Goal: Task Accomplishment & Management: Manage account settings

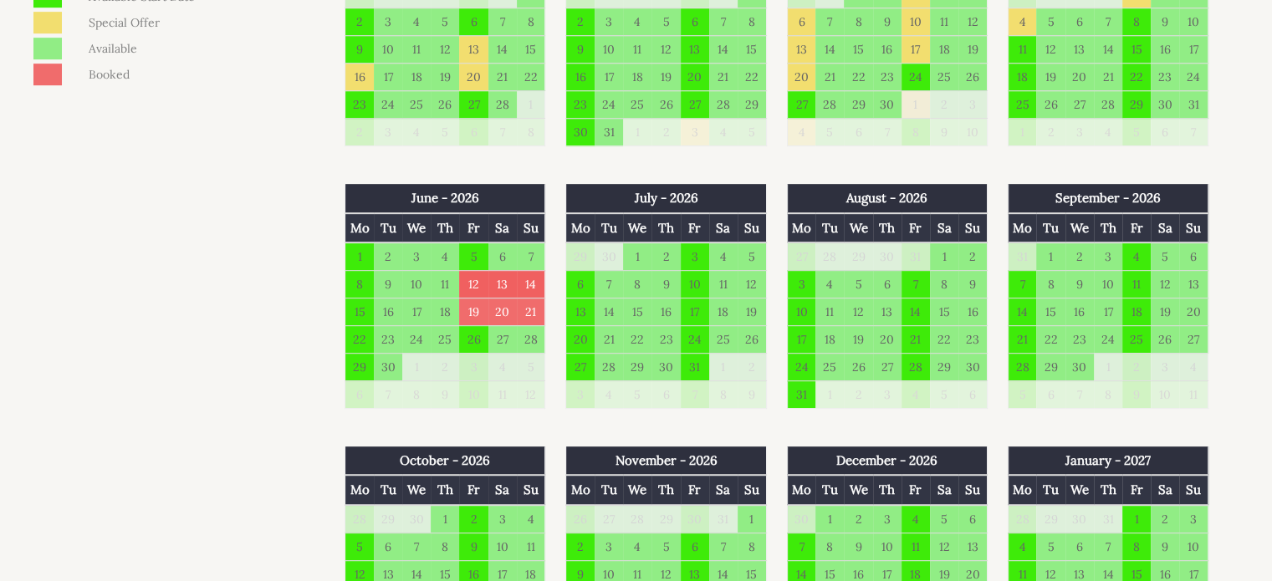
scroll to position [920, 0]
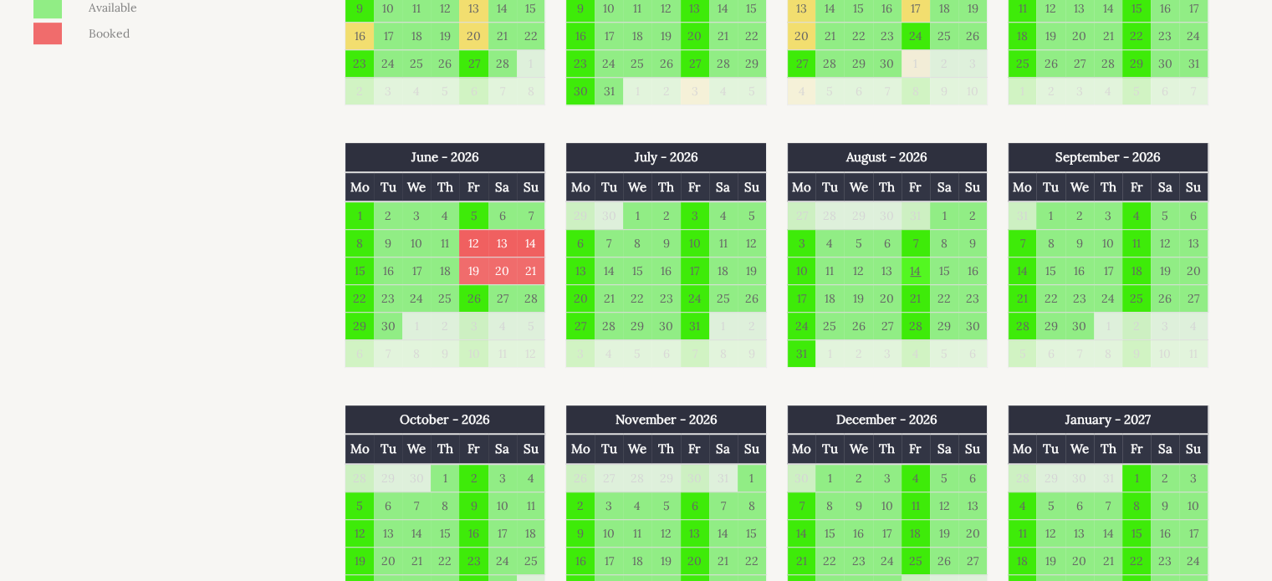
click at [920, 262] on td "14" at bounding box center [916, 271] width 28 height 28
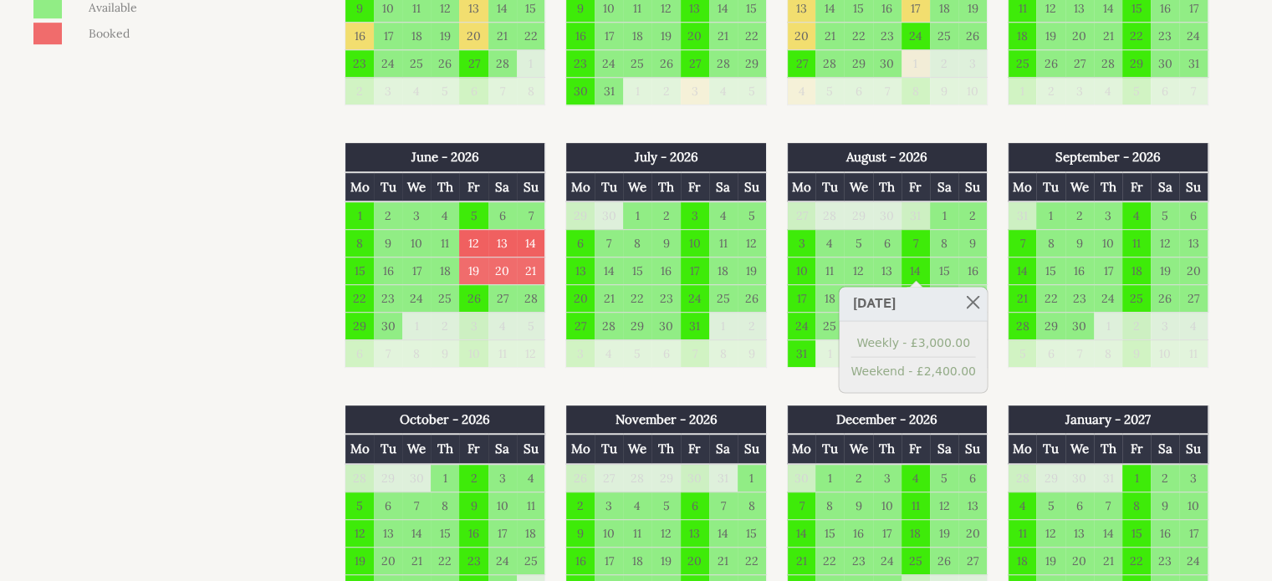
click at [980, 297] on link at bounding box center [973, 301] width 29 height 29
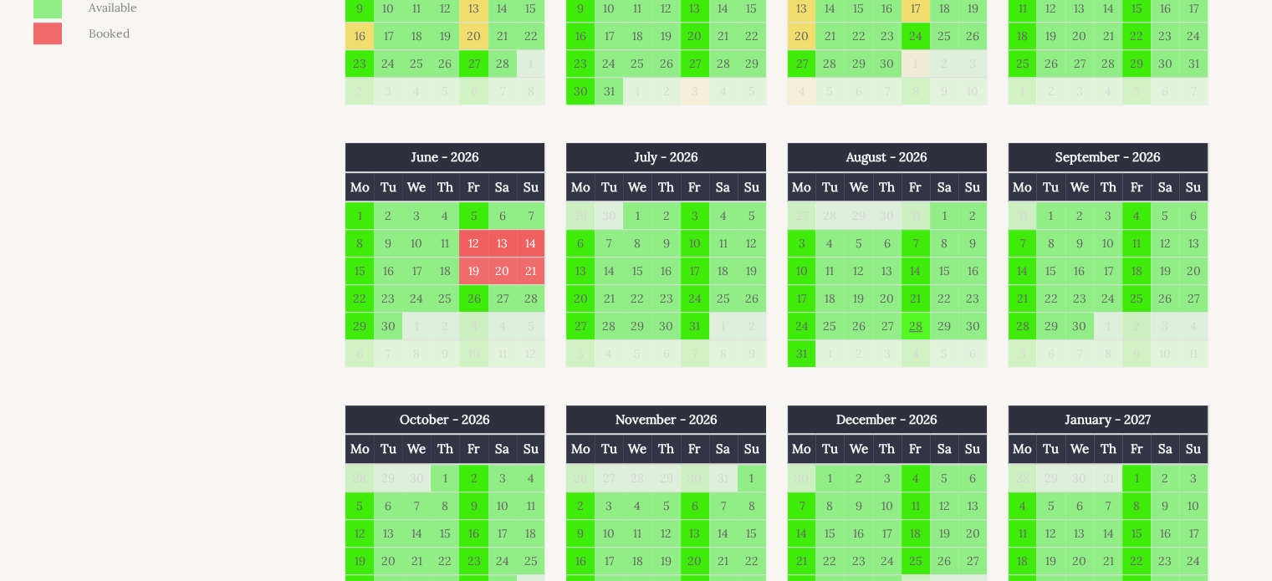
click at [919, 329] on td "28" at bounding box center [916, 326] width 28 height 28
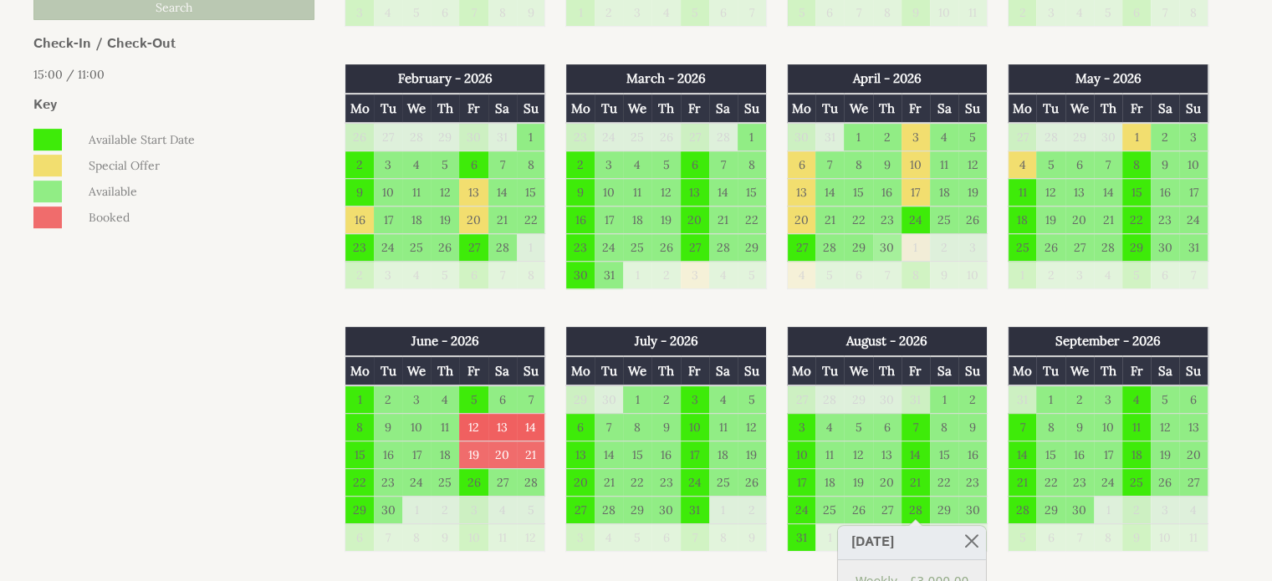
scroll to position [836, 0]
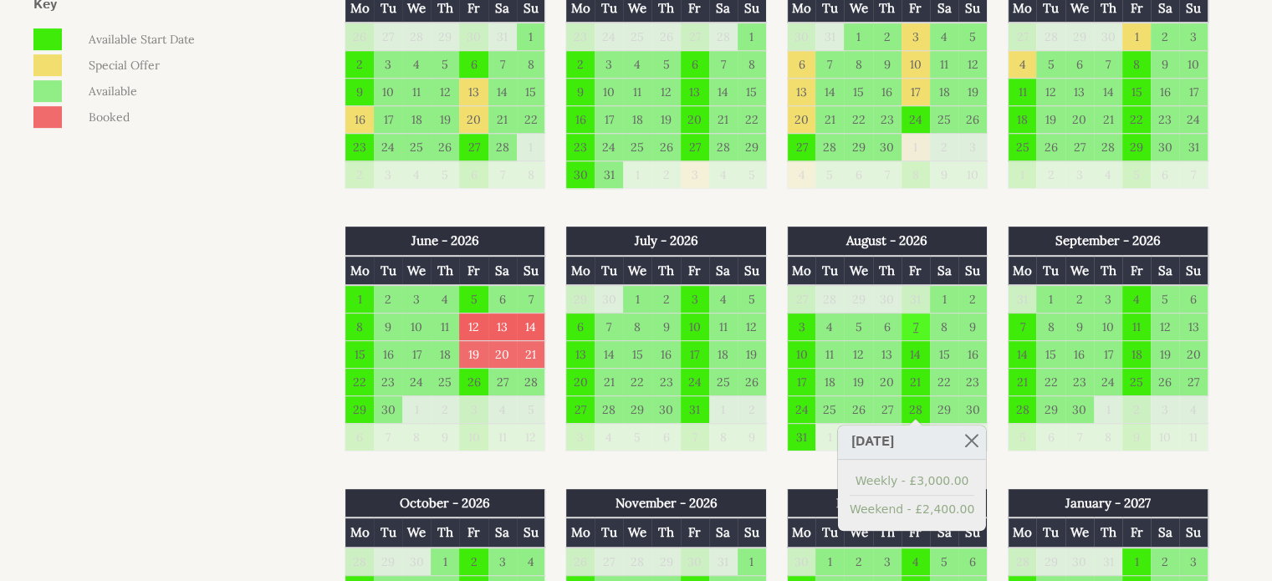
click at [917, 320] on td "7" at bounding box center [916, 327] width 28 height 28
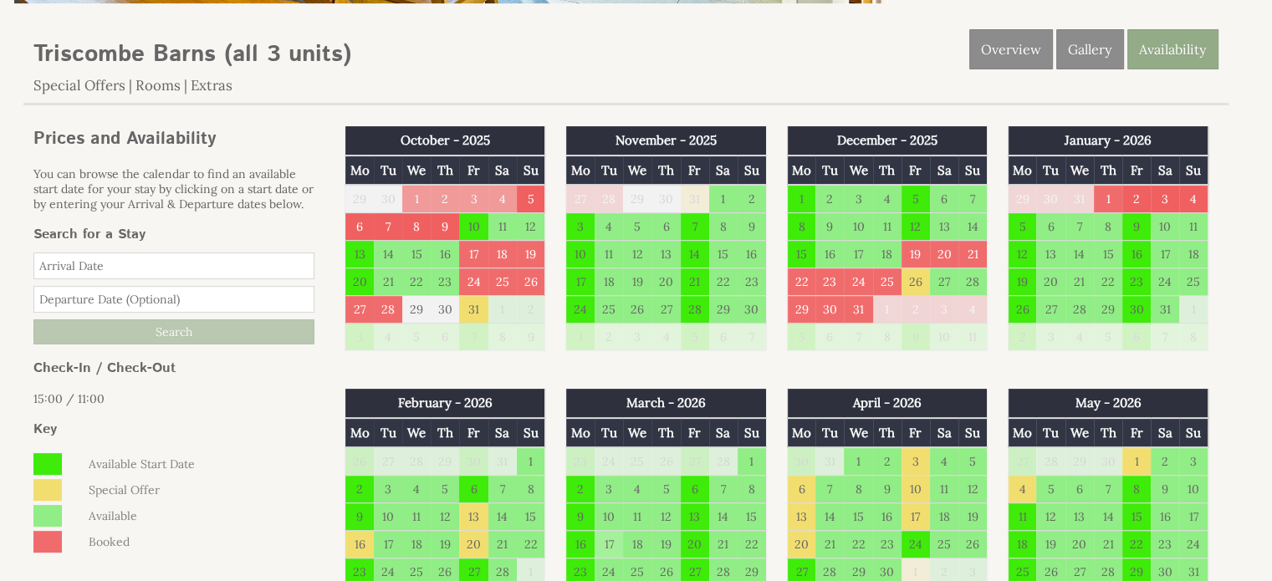
scroll to position [418, 0]
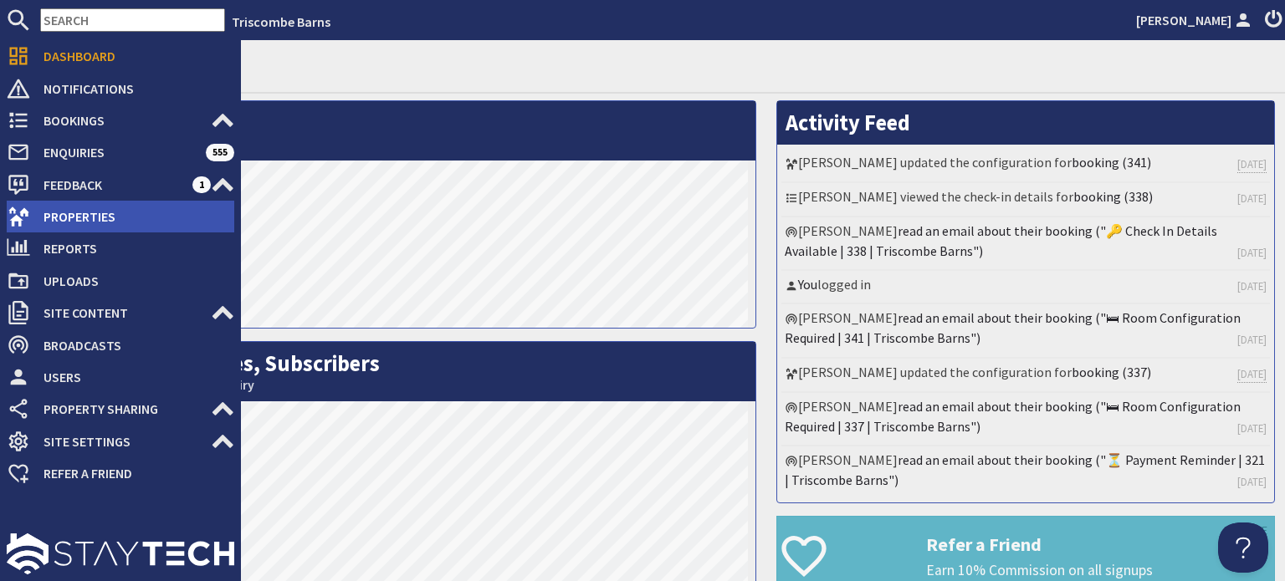
click at [61, 217] on span "Properties" at bounding box center [132, 216] width 204 height 27
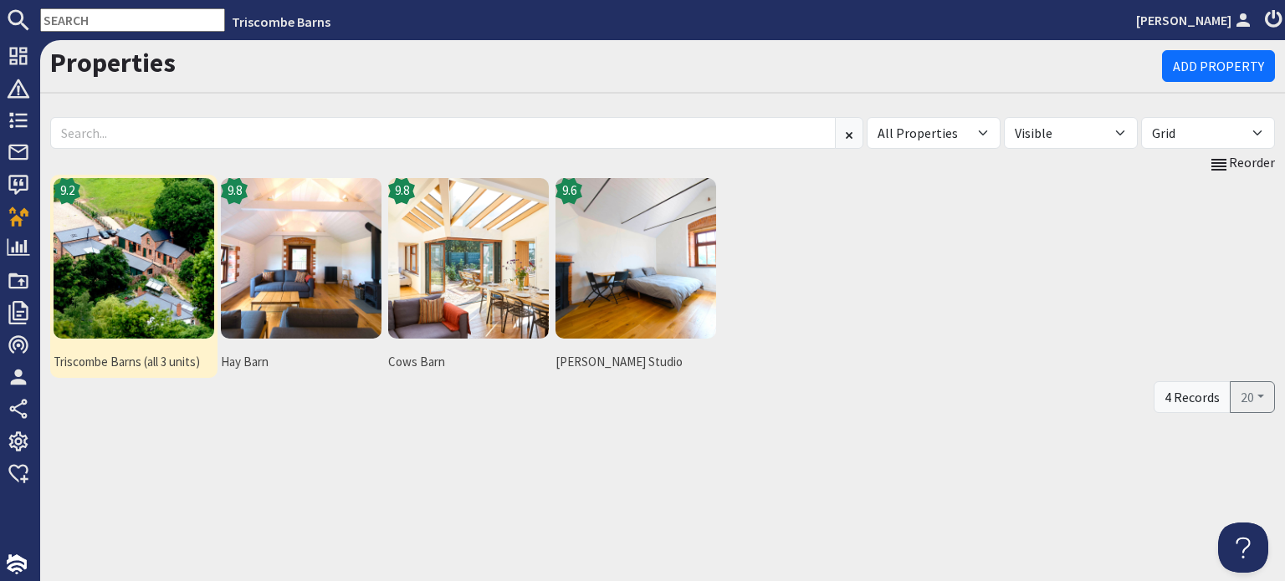
click at [150, 334] on img at bounding box center [134, 258] width 161 height 161
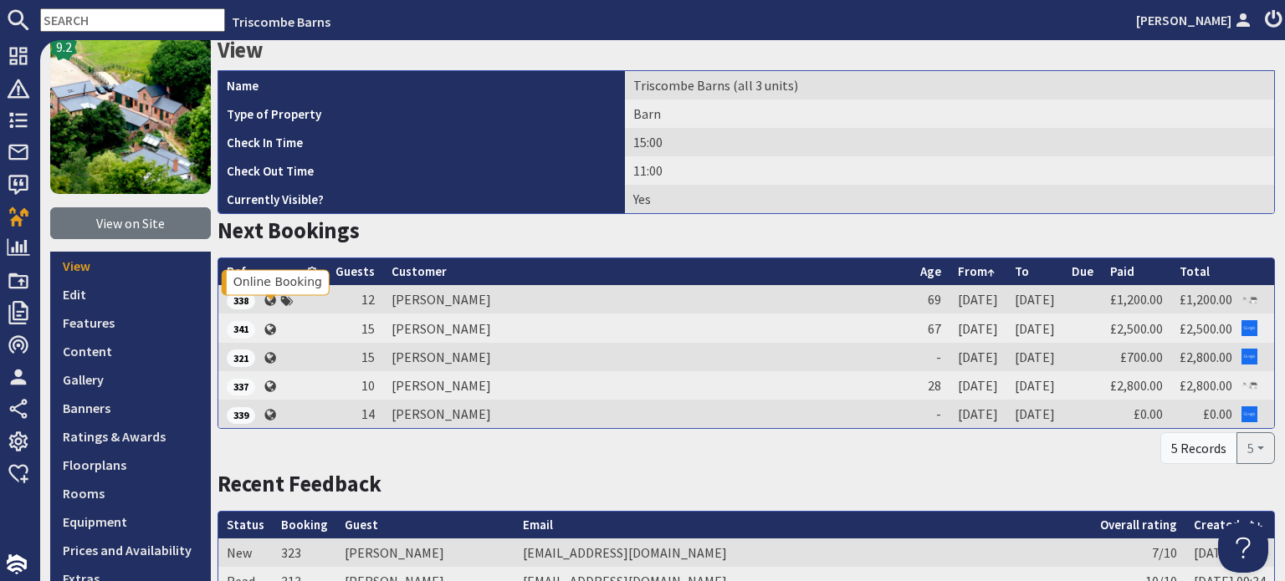
scroll to position [167, 0]
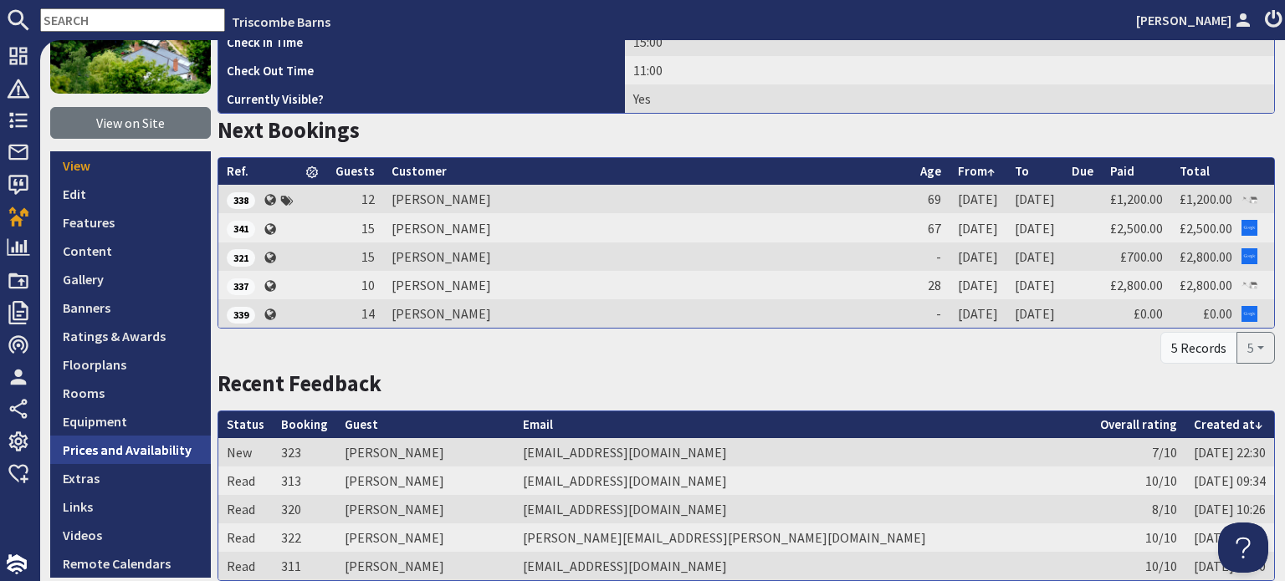
click at [117, 453] on link "Prices and Availability" at bounding box center [130, 450] width 161 height 28
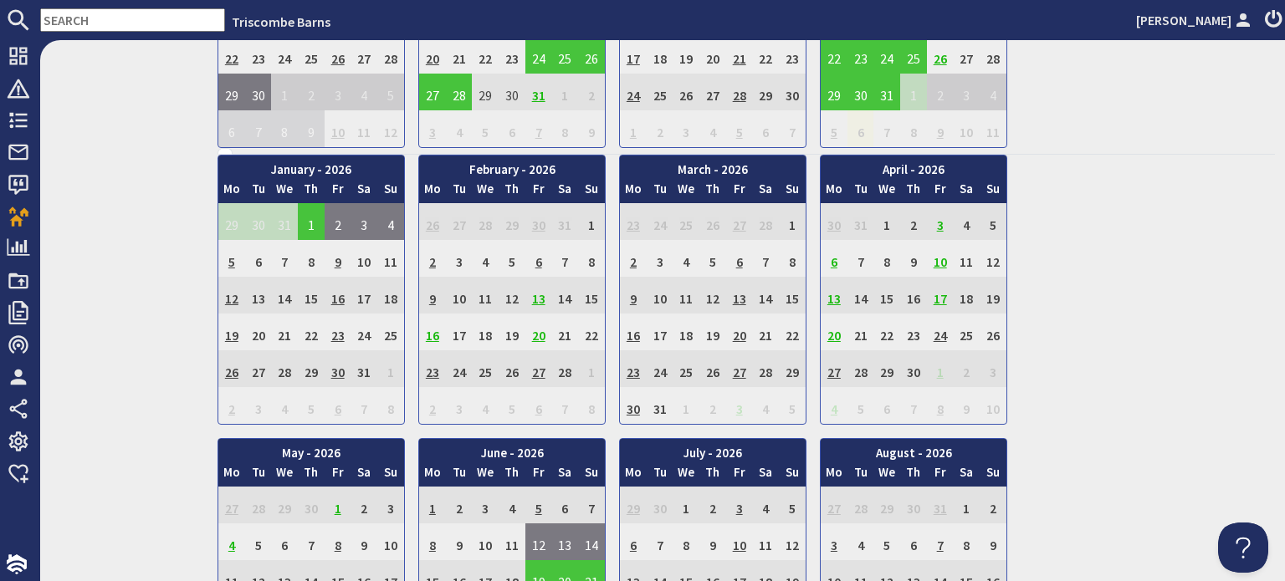
scroll to position [1087, 0]
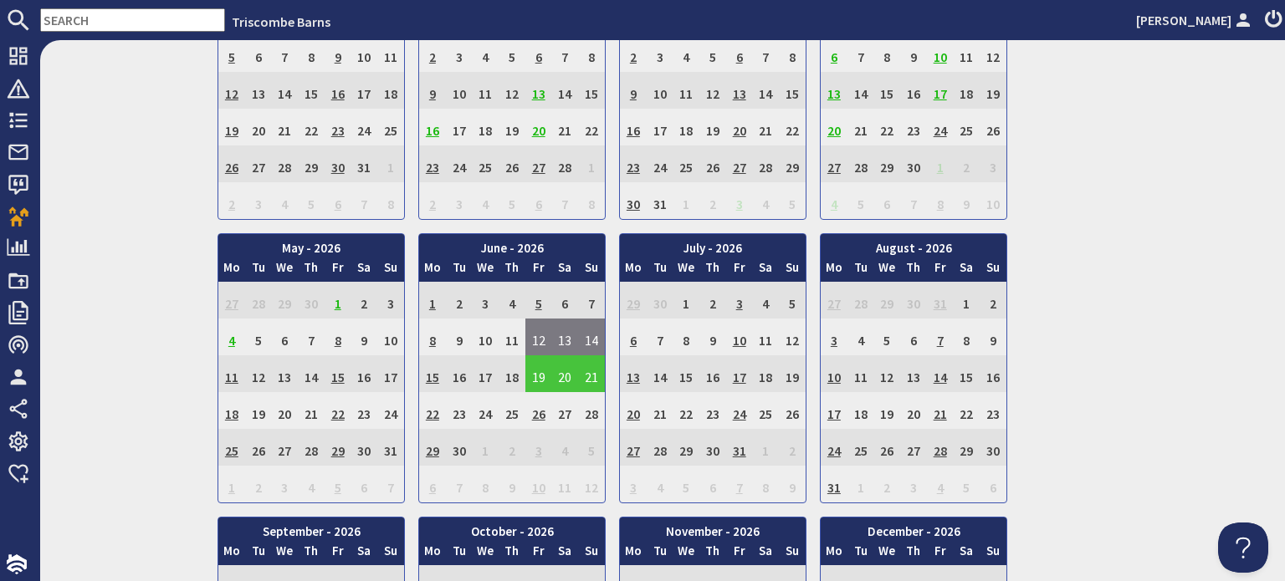
click at [942, 451] on td "28" at bounding box center [940, 447] width 27 height 37
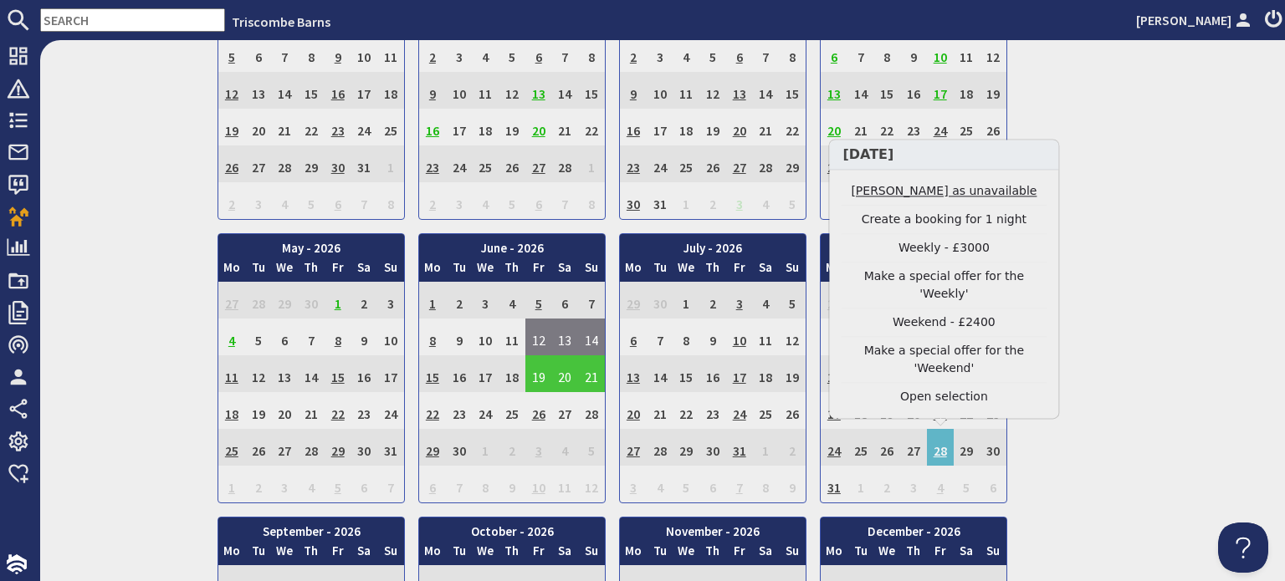
click at [911, 200] on link "Mark day as unavailable" at bounding box center [944, 191] width 206 height 18
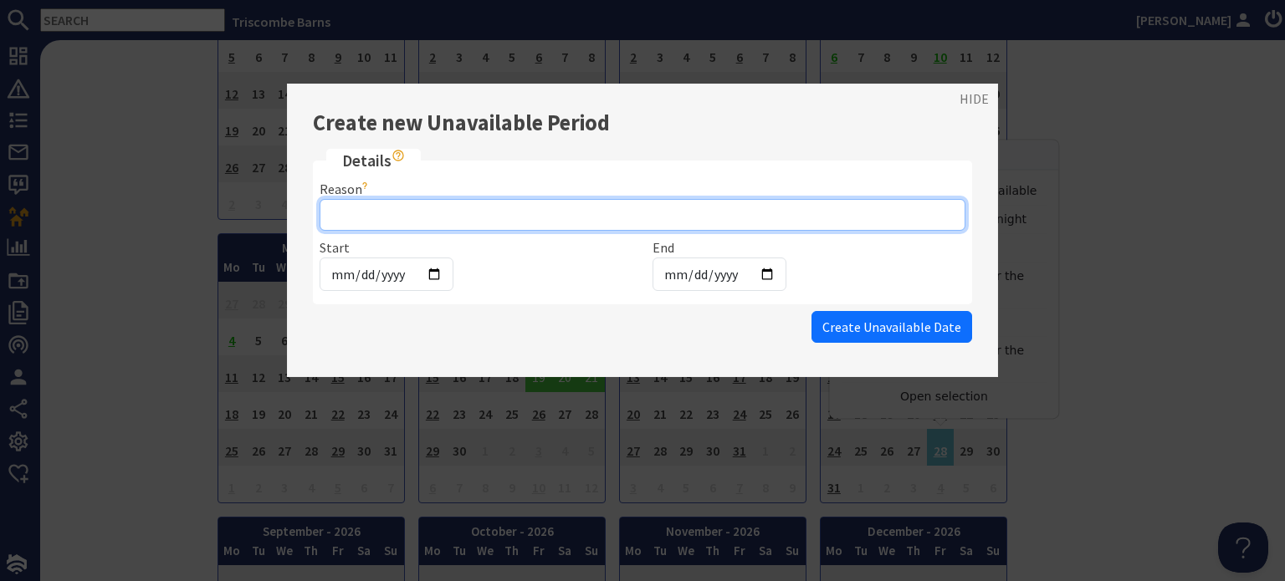
click at [483, 207] on input "Reason" at bounding box center [643, 215] width 646 height 32
type input "airbnb Luke"
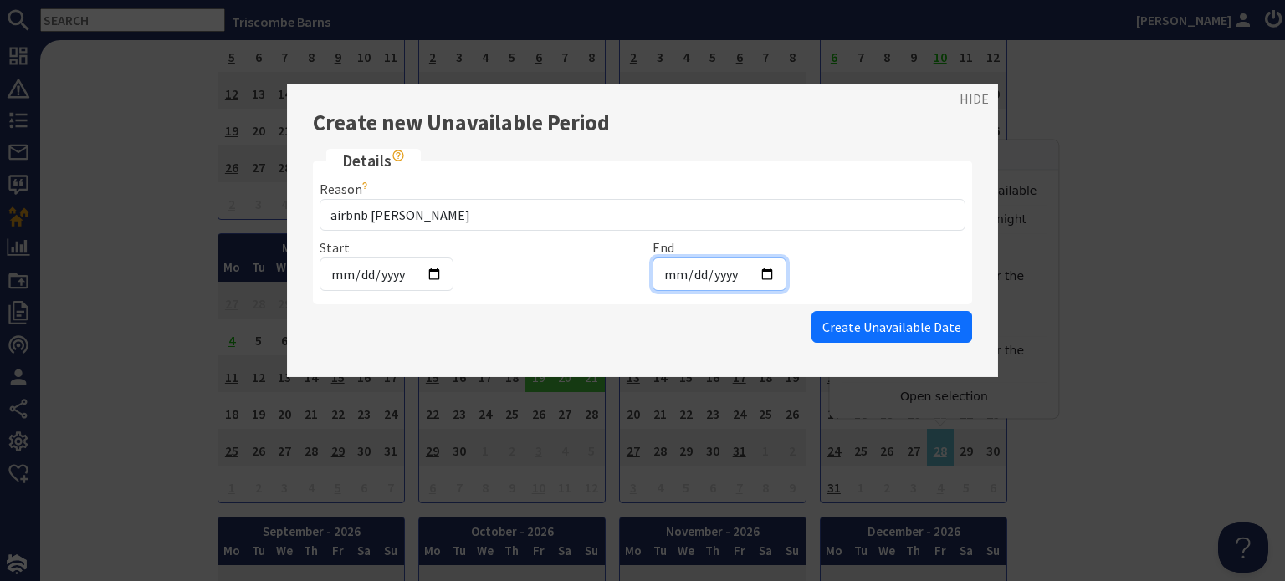
click at [766, 274] on input "2026-08-28" at bounding box center [719, 274] width 134 height 33
type input "2026-08-30"
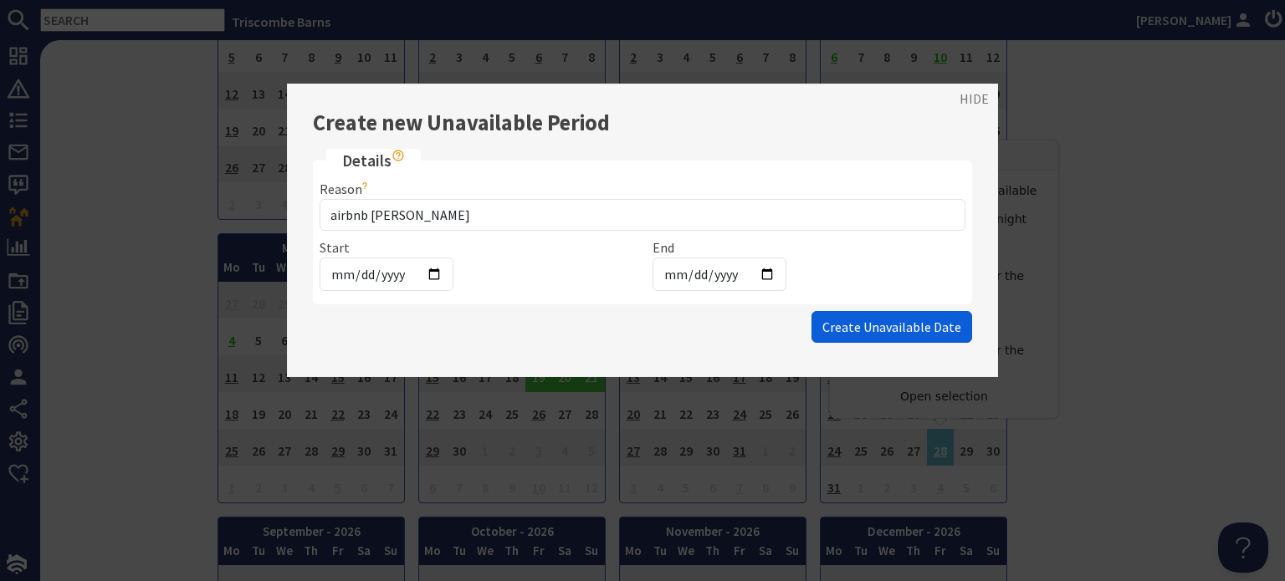
click at [867, 330] on span "Create Unavailable Date" at bounding box center [891, 327] width 139 height 17
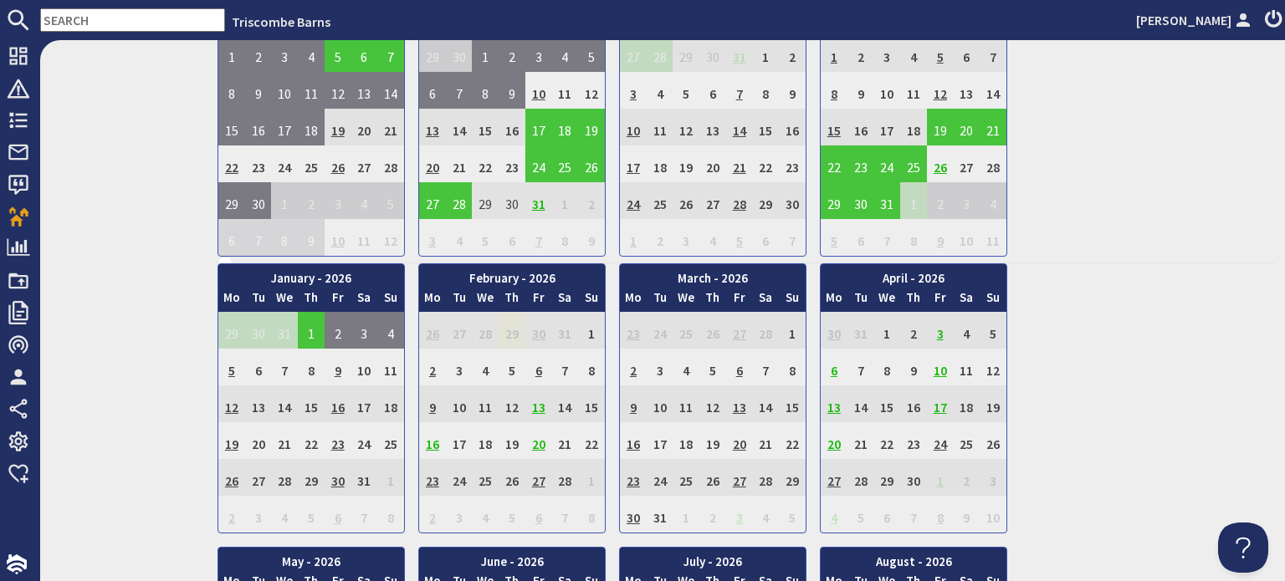
scroll to position [836, 0]
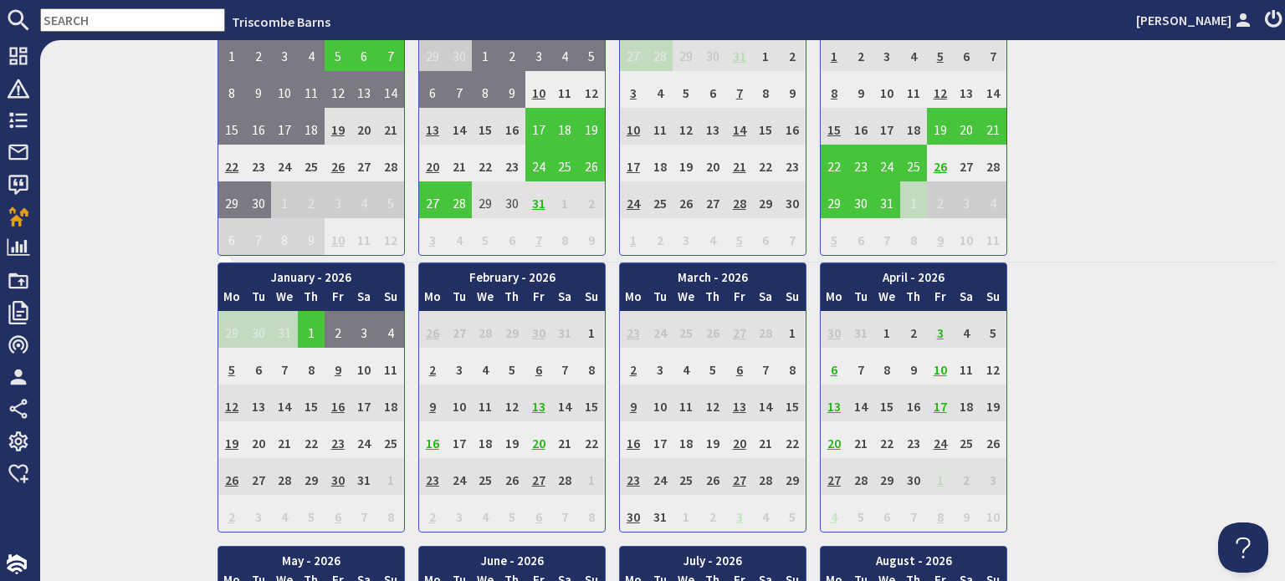
click at [536, 368] on td "6" at bounding box center [538, 366] width 27 height 37
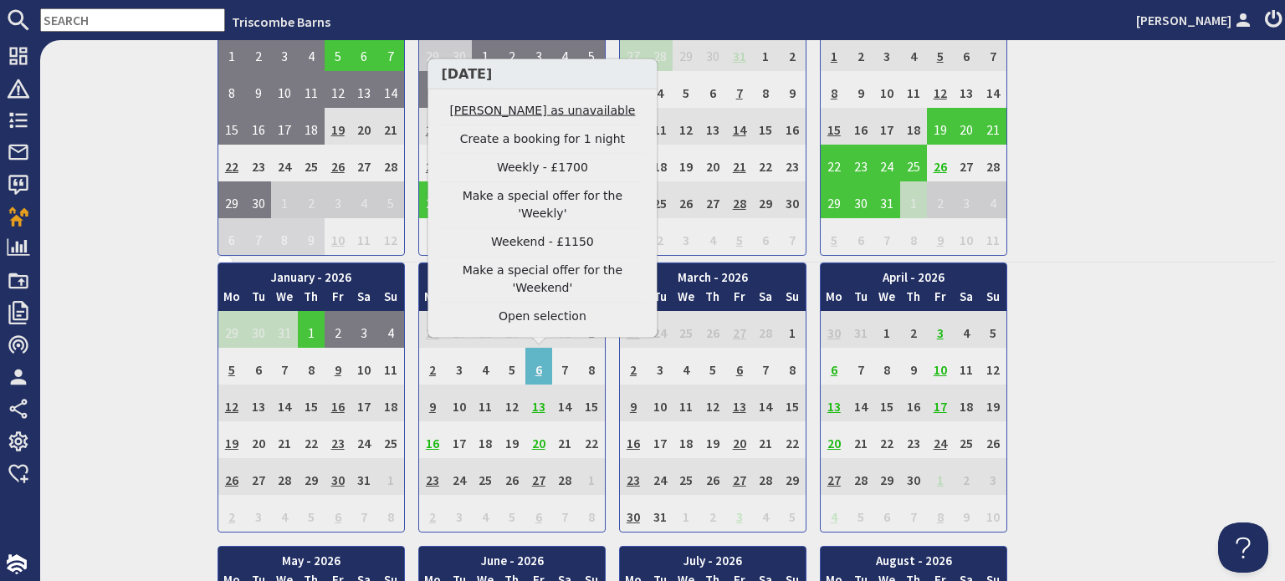
click at [509, 120] on link "Mark day as unavailable" at bounding box center [542, 111] width 206 height 18
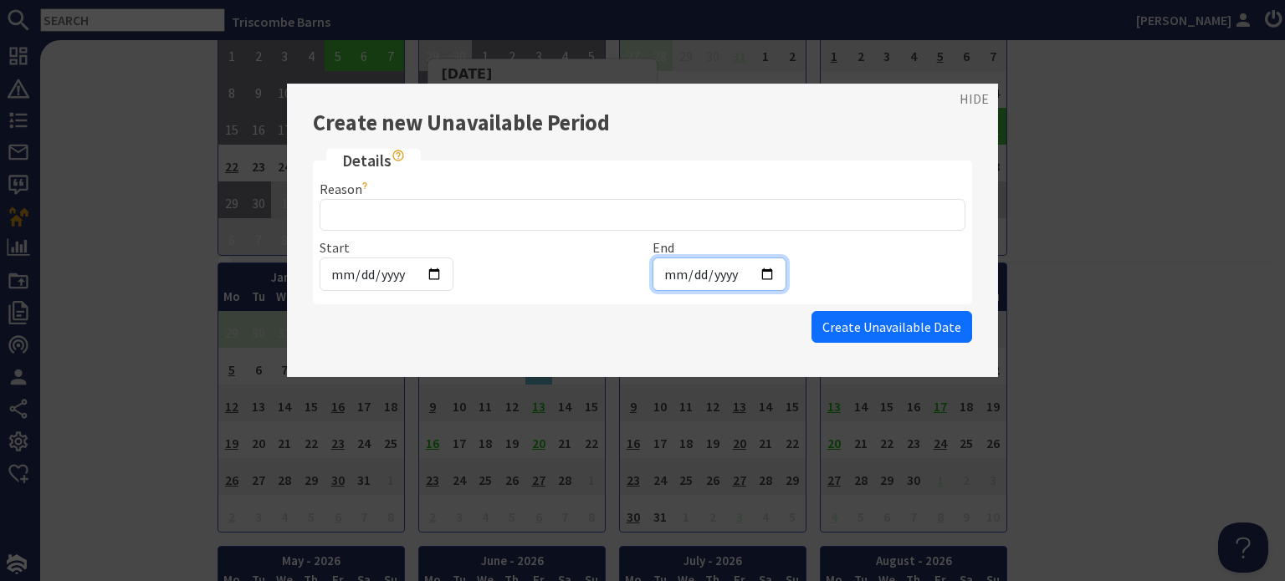
click at [679, 282] on input "2026-02-06" at bounding box center [719, 274] width 134 height 33
click at [660, 267] on input "2026-02-06" at bounding box center [719, 274] width 134 height 33
click at [758, 274] on input "2026-02-06" at bounding box center [719, 274] width 134 height 33
type input "2026-02-08"
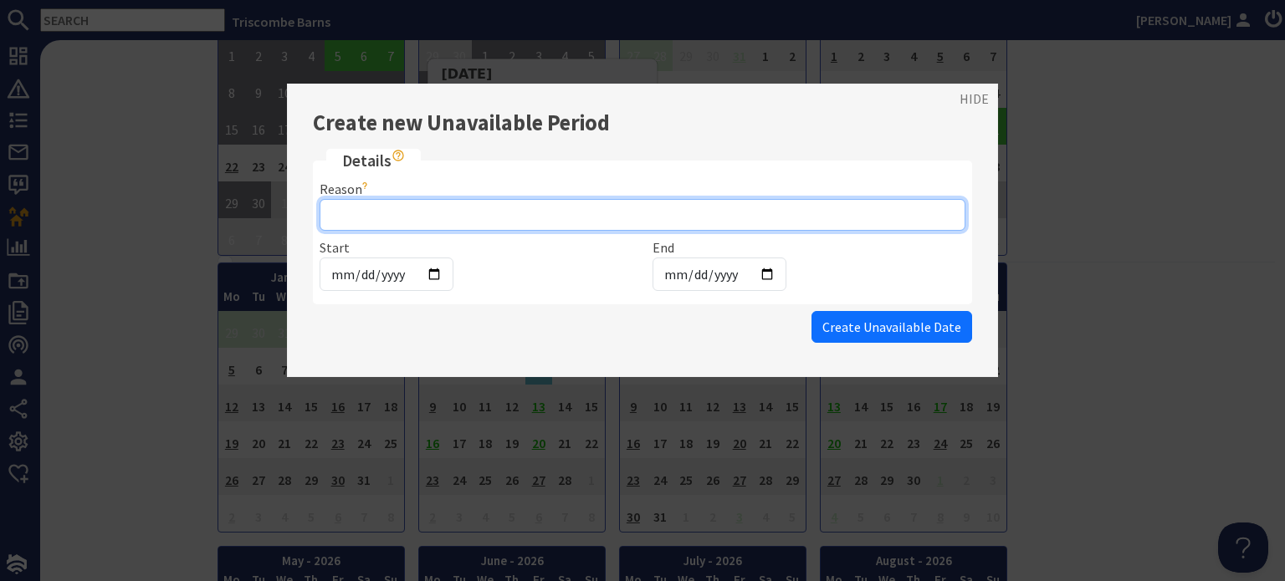
click at [412, 212] on input "Reason" at bounding box center [643, 215] width 646 height 32
type input "Airbnb Emma jackson"
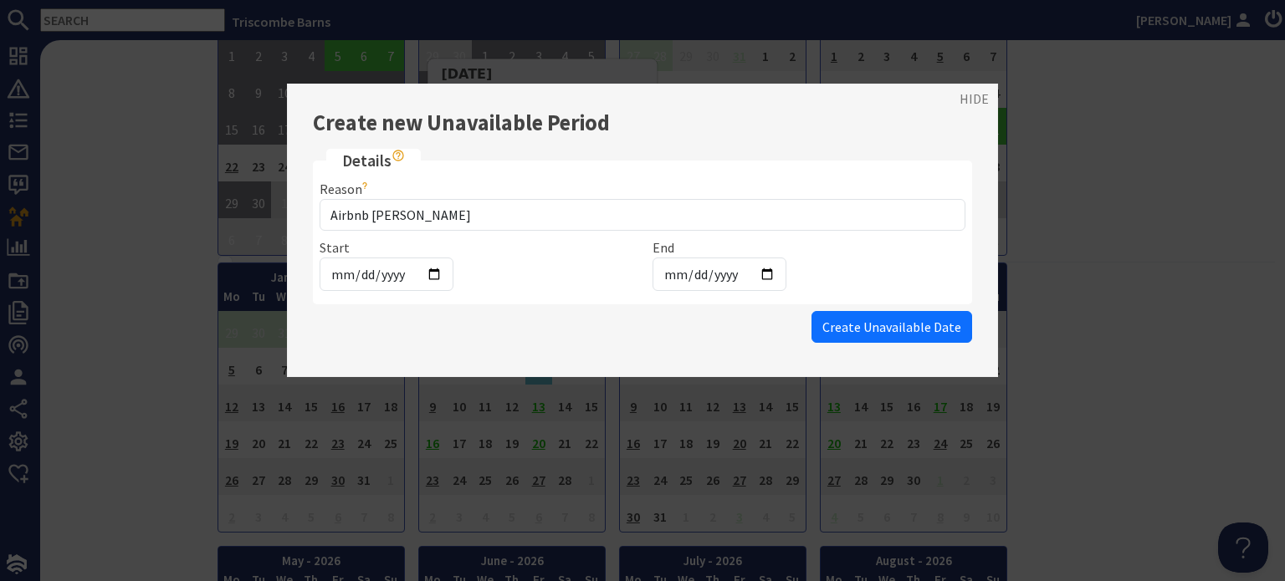
click at [874, 330] on span "Create Unavailable Date" at bounding box center [891, 327] width 139 height 17
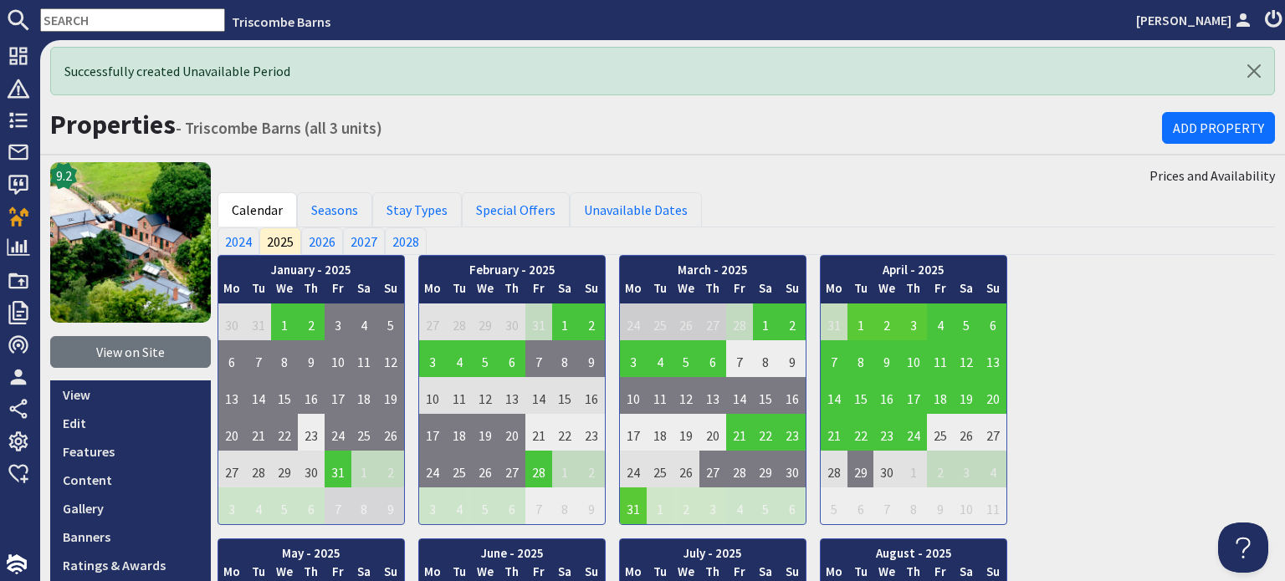
scroll to position [0, 0]
